Goal: Information Seeking & Learning: Learn about a topic

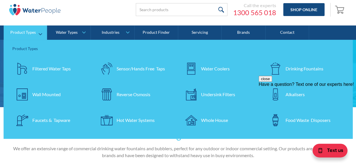
click at [32, 34] on div "Product Types" at bounding box center [23, 32] width 26 height 5
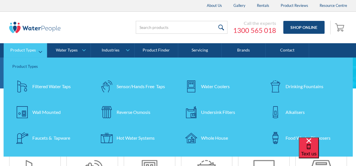
click at [42, 48] on link "Product Types" at bounding box center [25, 50] width 43 height 14
click at [40, 51] on link "Product Types" at bounding box center [25, 50] width 43 height 14
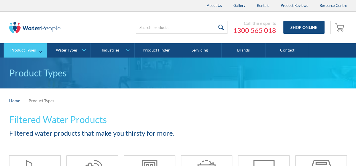
click at [41, 45] on link "Product Types" at bounding box center [25, 50] width 43 height 14
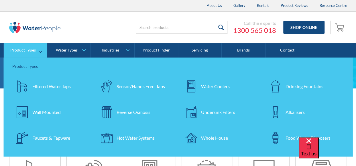
click at [288, 86] on div "Drinking Fountains" at bounding box center [305, 86] width 38 height 7
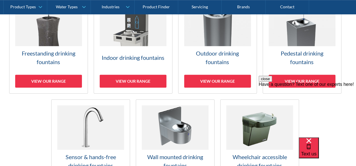
scroll to position [189, 0]
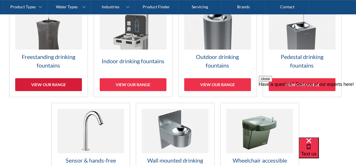
click at [58, 84] on div "View our range" at bounding box center [48, 84] width 67 height 13
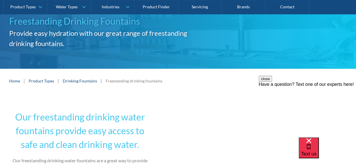
scroll to position [49, 0]
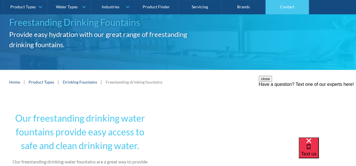
click at [290, 5] on link "Contact" at bounding box center [288, 7] width 44 height 14
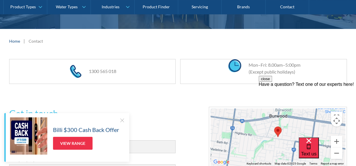
scroll to position [90, 0]
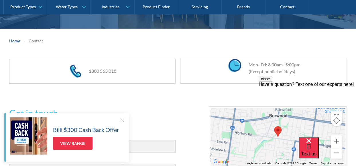
click at [120, 122] on div at bounding box center [122, 121] width 6 height 6
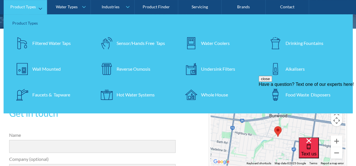
click at [299, 41] on div "Drinking Fountains" at bounding box center [305, 43] width 38 height 7
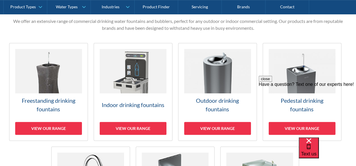
click at [44, 105] on h3 "Freestanding drinking fountains" at bounding box center [48, 104] width 67 height 17
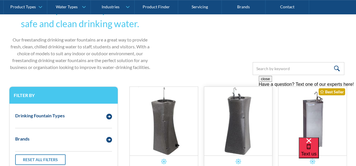
scroll to position [122, 0]
